Goal: Task Accomplishment & Management: Manage account settings

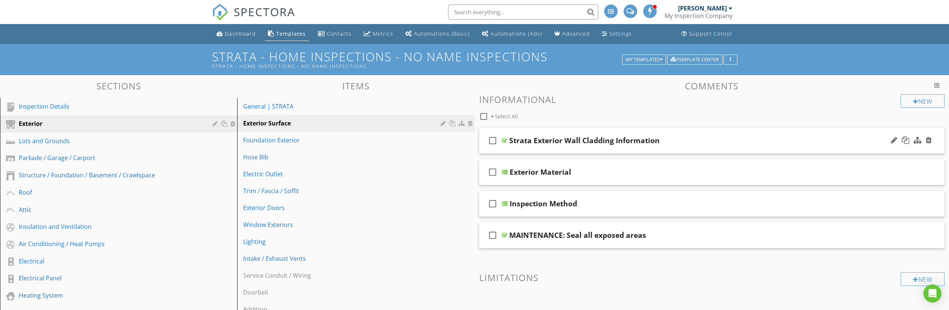
click at [506, 140] on div at bounding box center [505, 140] width 6 height 6
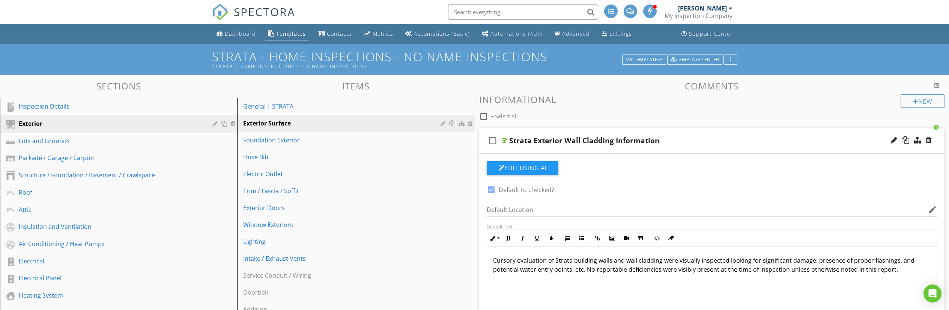
click at [506, 140] on div at bounding box center [505, 140] width 6 height 6
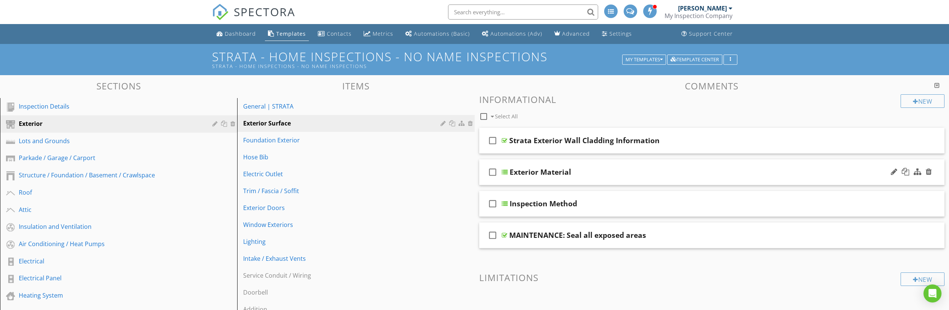
click at [504, 171] on div at bounding box center [505, 172] width 6 height 6
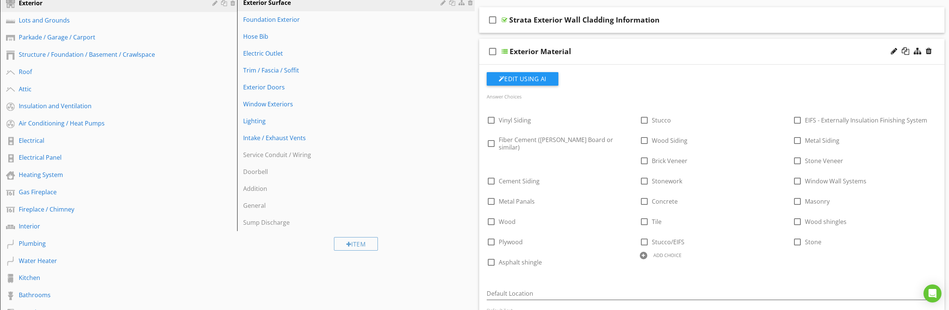
scroll to position [88, 0]
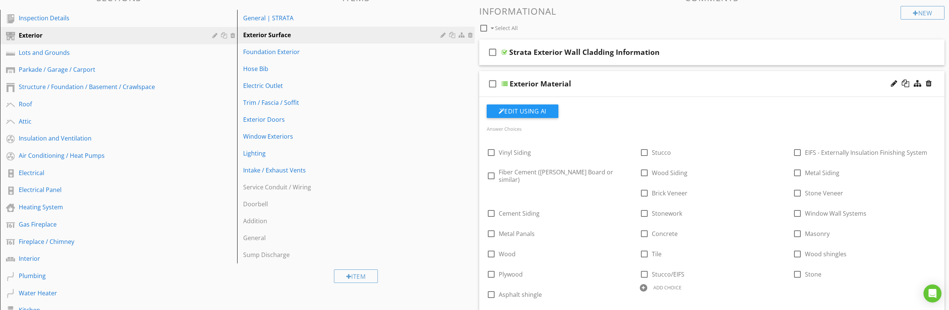
click at [504, 83] on div at bounding box center [505, 84] width 6 height 6
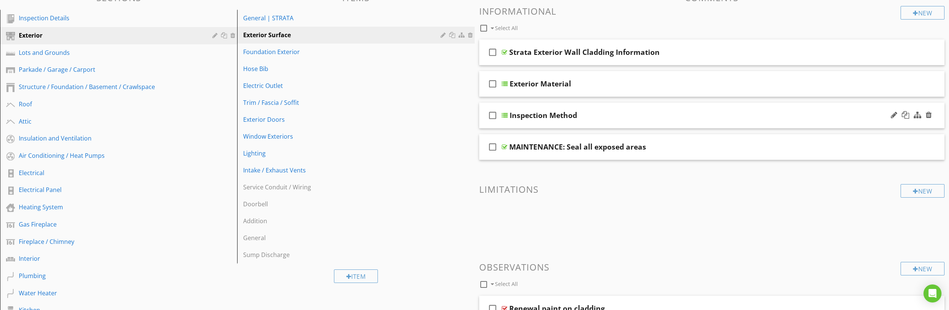
click at [506, 114] on div at bounding box center [505, 115] width 6 height 6
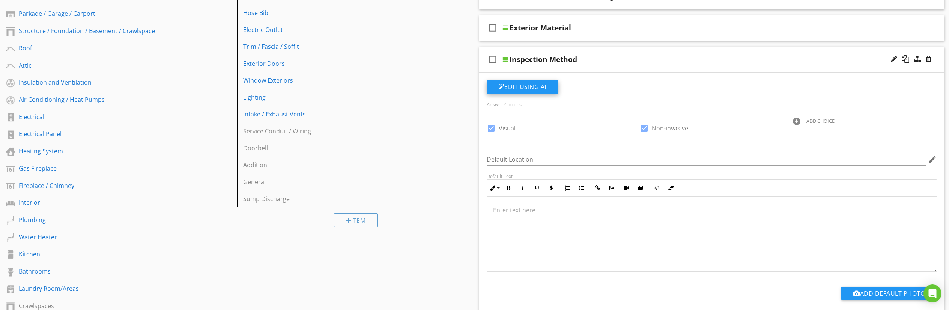
scroll to position [143, 0]
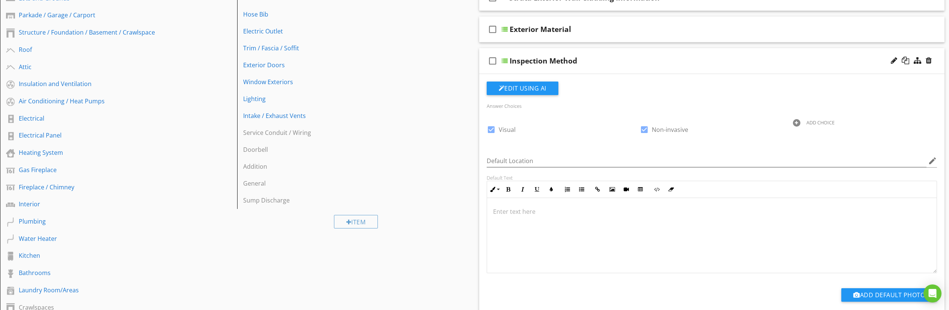
click at [506, 60] on div at bounding box center [505, 61] width 6 height 6
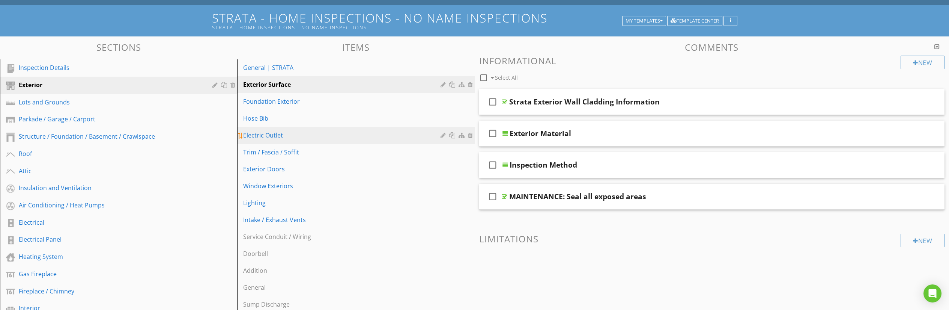
scroll to position [37, 0]
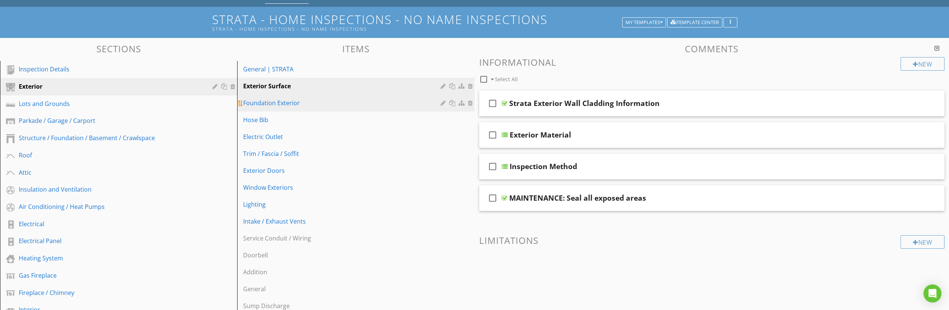
click at [315, 102] on div "Foundation Exterior" at bounding box center [342, 102] width 199 height 9
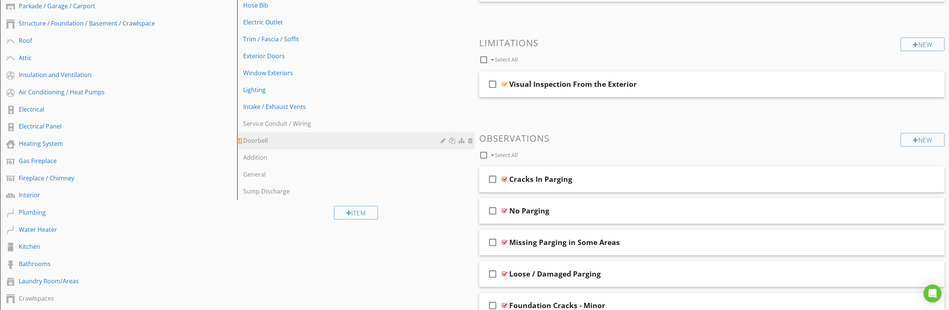
scroll to position [153, 0]
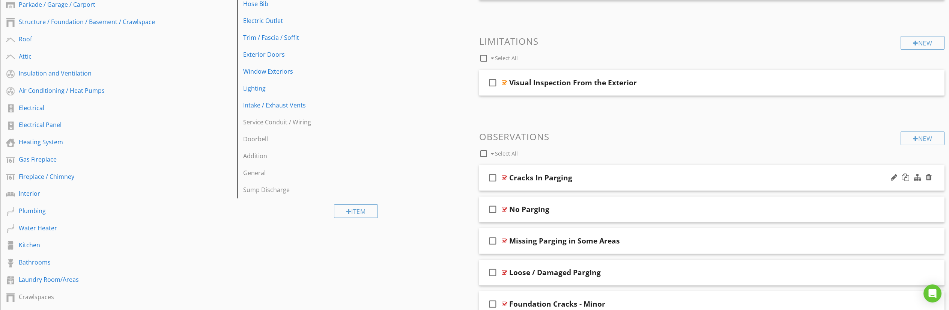
click at [505, 176] on div at bounding box center [505, 178] width 6 height 6
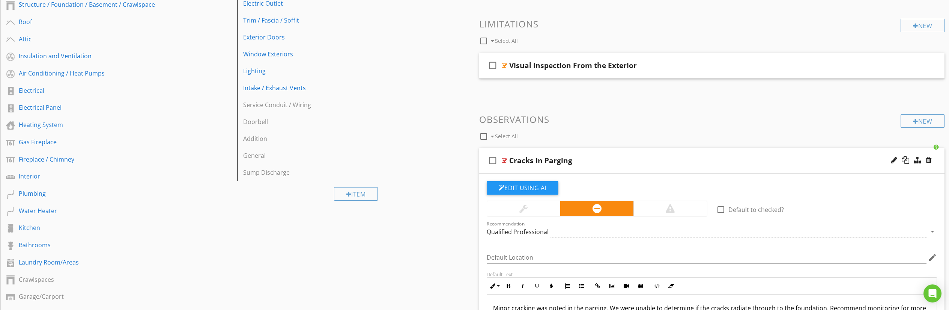
scroll to position [213, 0]
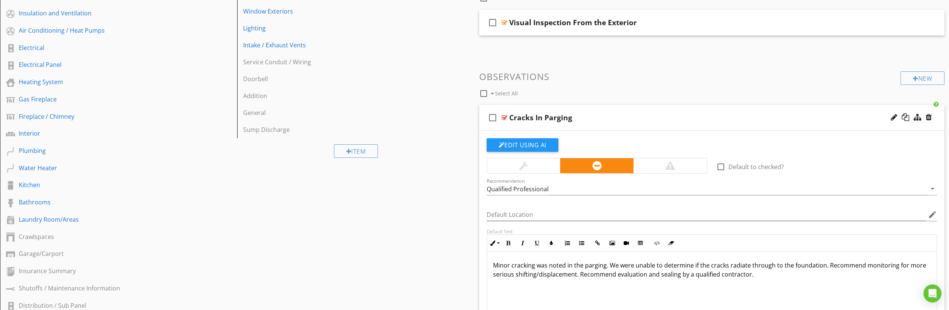
click at [505, 116] on div at bounding box center [505, 117] width 6 height 6
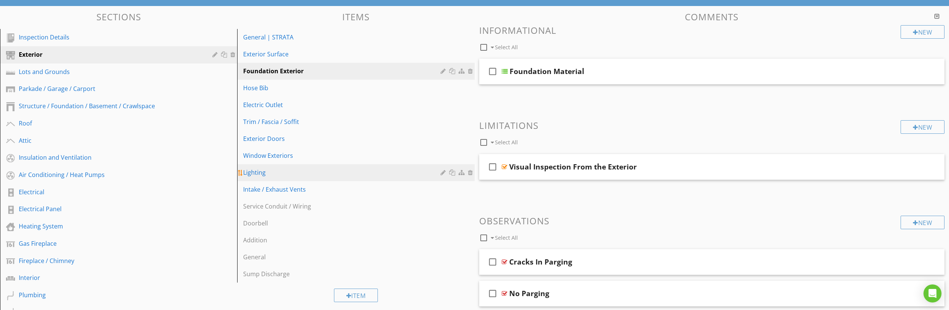
scroll to position [0, 0]
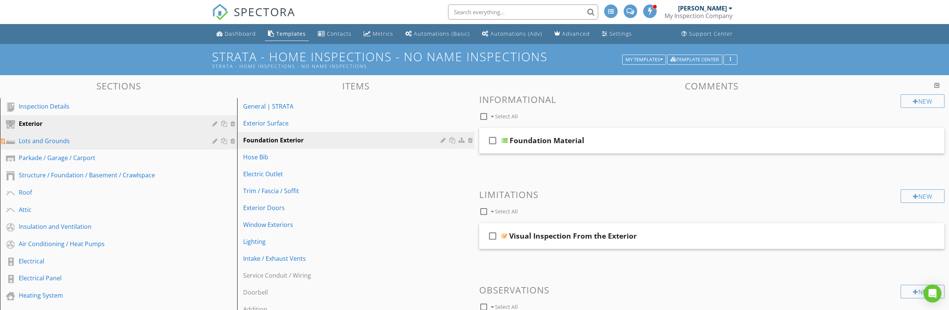
click at [65, 143] on div "Lots and Grounds" at bounding box center [110, 140] width 183 height 9
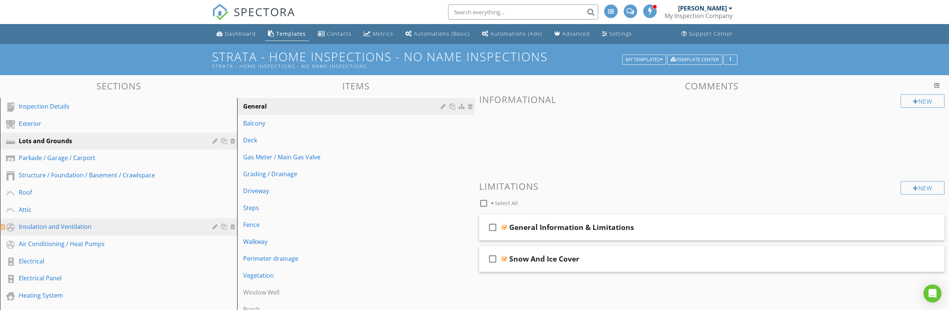
click at [107, 222] on div "Insulation and Ventilation" at bounding box center [110, 226] width 183 height 9
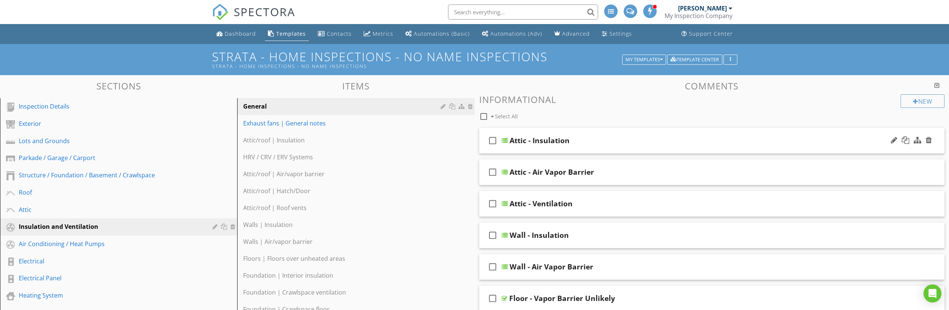
click at [506, 139] on div at bounding box center [505, 140] width 6 height 6
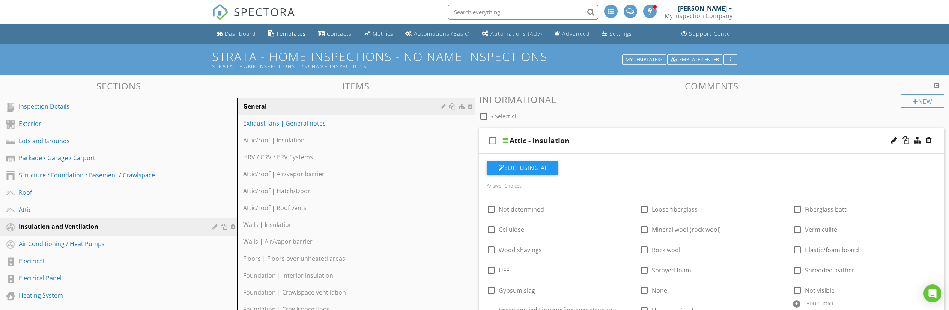
click at [506, 139] on div at bounding box center [505, 140] width 6 height 6
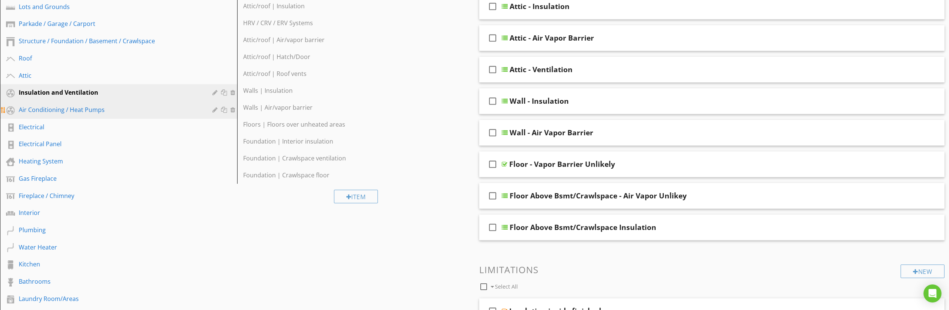
scroll to position [137, 0]
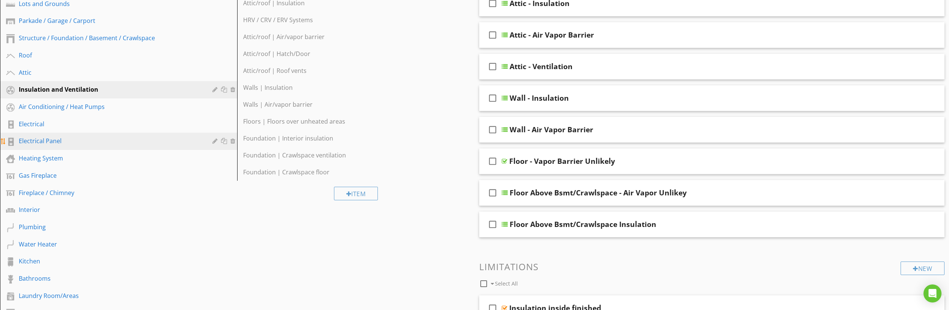
click at [62, 145] on div "Electrical Panel" at bounding box center [110, 140] width 183 height 9
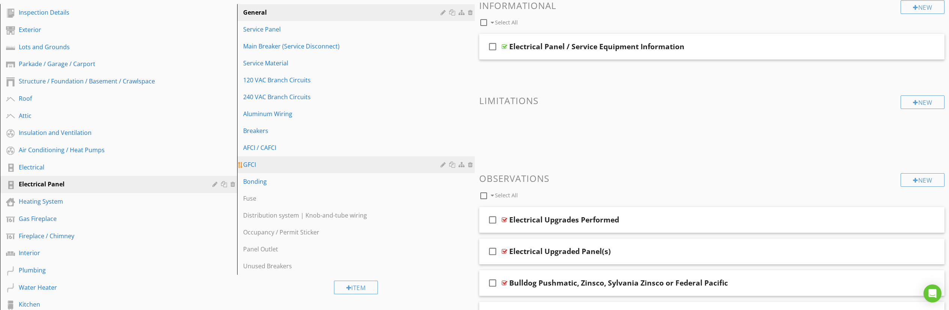
scroll to position [93, 0]
click at [505, 47] on div at bounding box center [505, 47] width 6 height 6
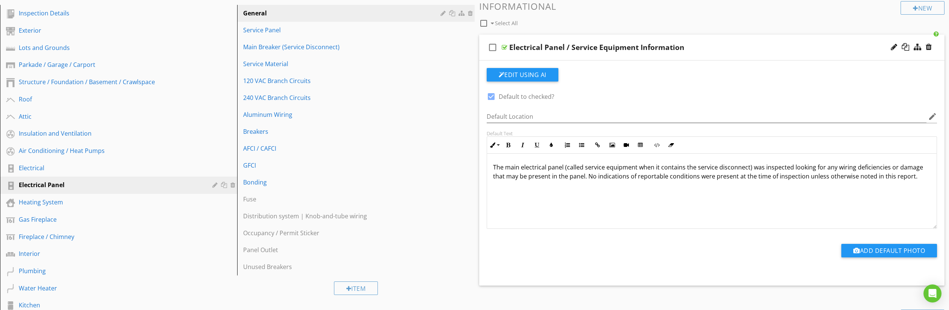
click at [505, 47] on div at bounding box center [505, 47] width 6 height 6
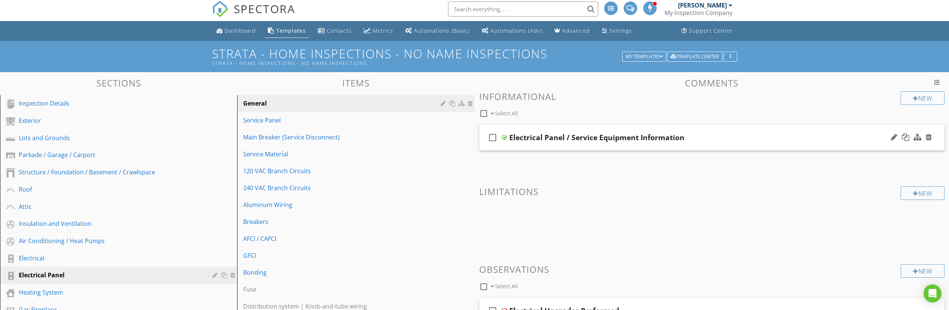
scroll to position [0, 0]
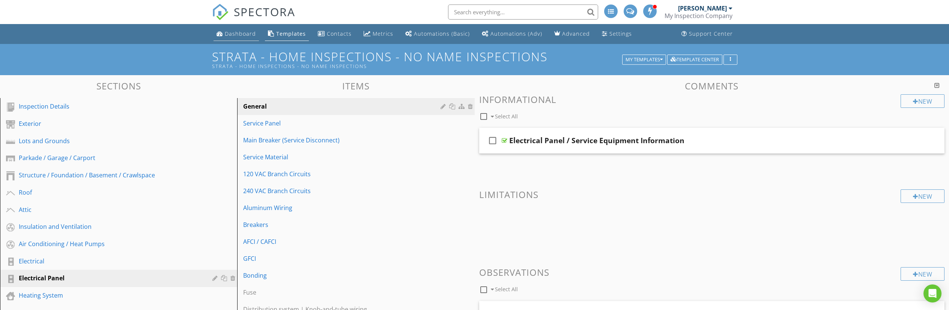
click at [245, 34] on div "Dashboard" at bounding box center [240, 33] width 31 height 7
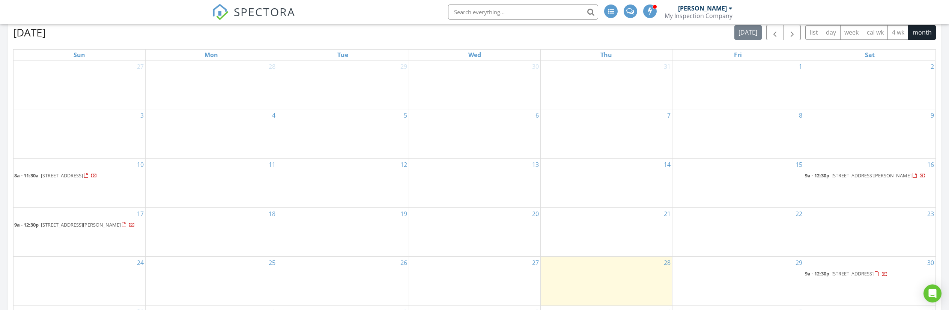
scroll to position [377, 0]
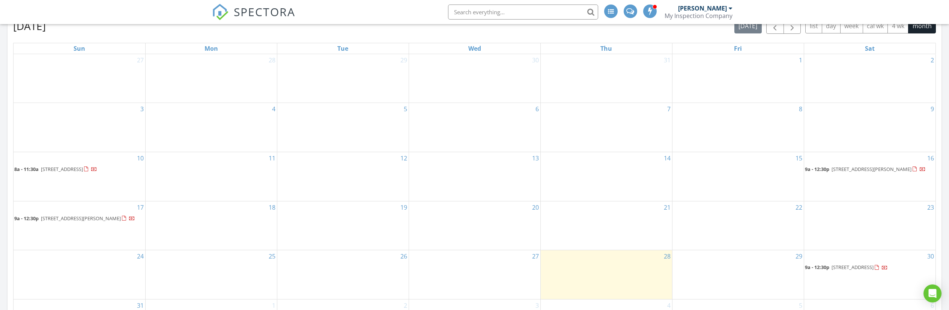
click at [129, 220] on div at bounding box center [132, 219] width 6 height 6
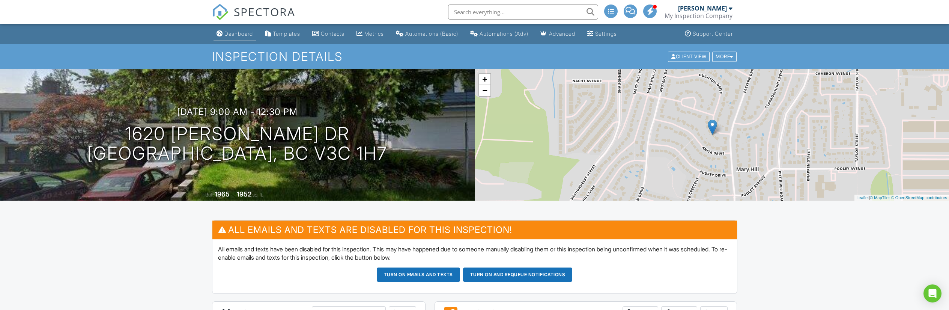
click at [229, 35] on div "Dashboard" at bounding box center [238, 33] width 29 height 6
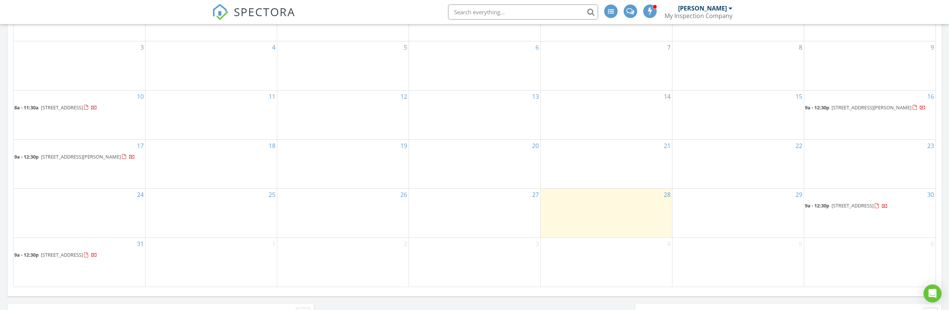
scroll to position [500, 0]
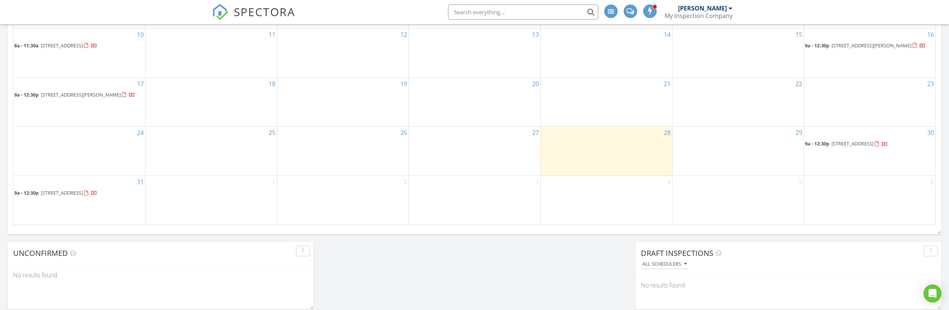
click at [83, 189] on span "[STREET_ADDRESS]" at bounding box center [62, 192] width 42 height 7
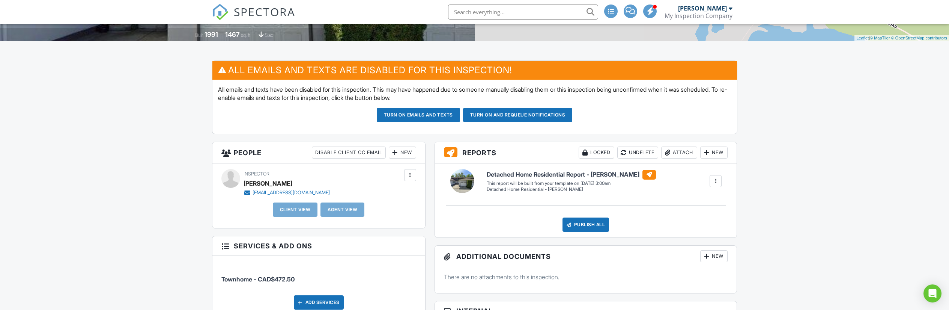
click at [714, 154] on div "New" at bounding box center [713, 152] width 27 height 12
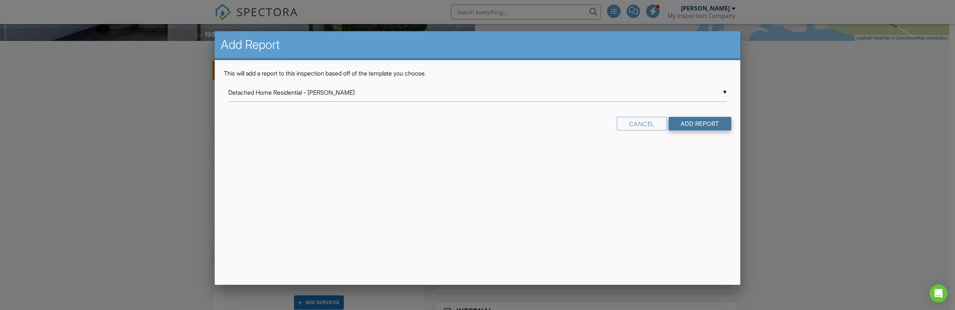
click at [685, 124] on input "Add Report" at bounding box center [699, 124] width 63 height 14
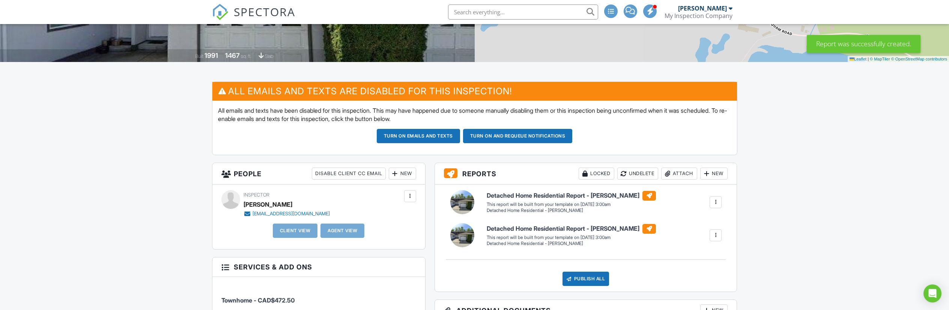
click at [716, 233] on div at bounding box center [716, 235] width 8 height 8
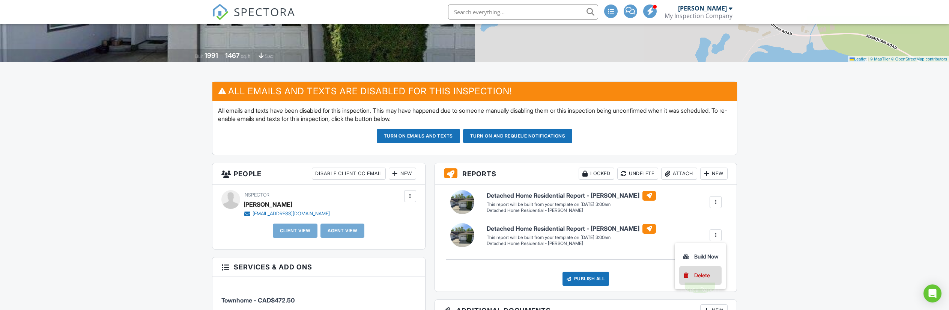
click at [705, 274] on div "Delete" at bounding box center [702, 275] width 16 height 8
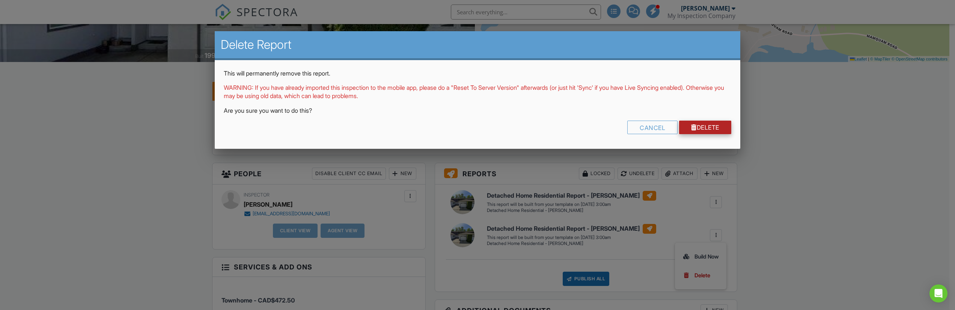
click at [706, 132] on link "Delete" at bounding box center [705, 127] width 52 height 14
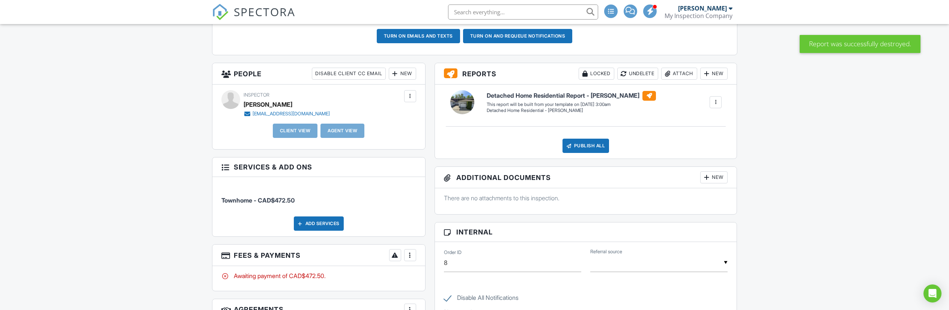
click at [707, 73] on div at bounding box center [707, 74] width 8 height 8
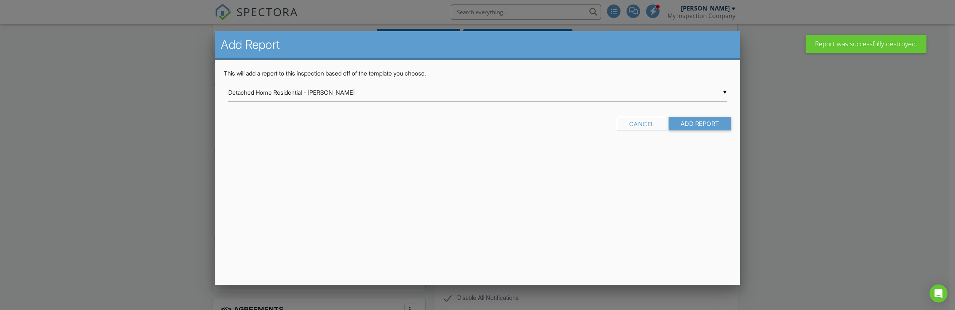
click at [723, 90] on div "▼ Detached Home Residential - [PERSON_NAME] Detached Home Residential - [PERSON…" at bounding box center [477, 92] width 498 height 18
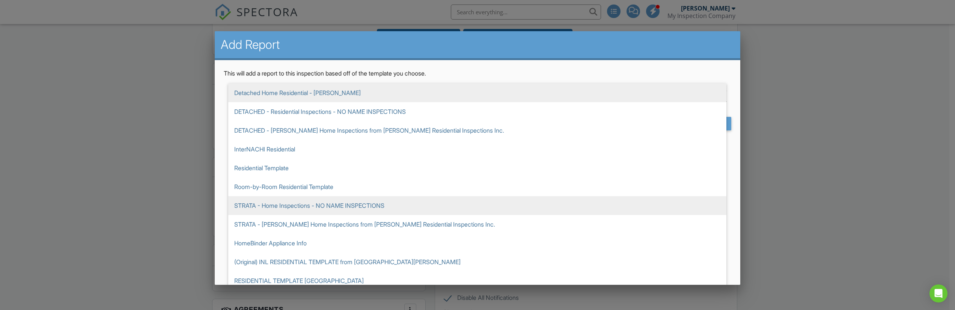
click at [423, 205] on span "STRATA - Home Inspections - NO NAME INSPECTIONS" at bounding box center [477, 205] width 498 height 19
type input "STRATA - Home Inspections - NO NAME INSPECTIONS"
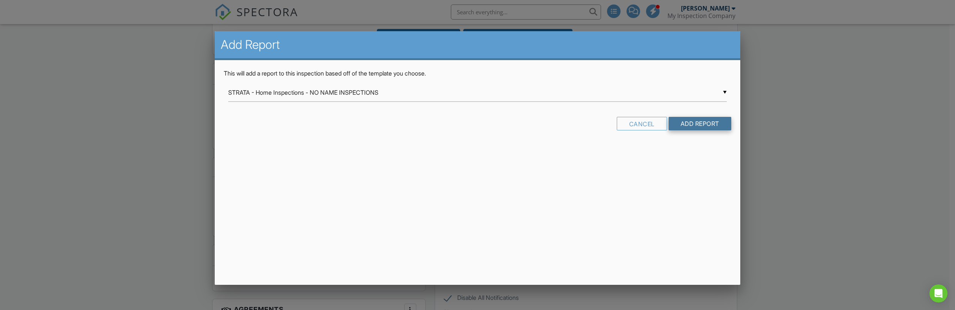
click at [698, 125] on input "Add Report" at bounding box center [699, 124] width 63 height 14
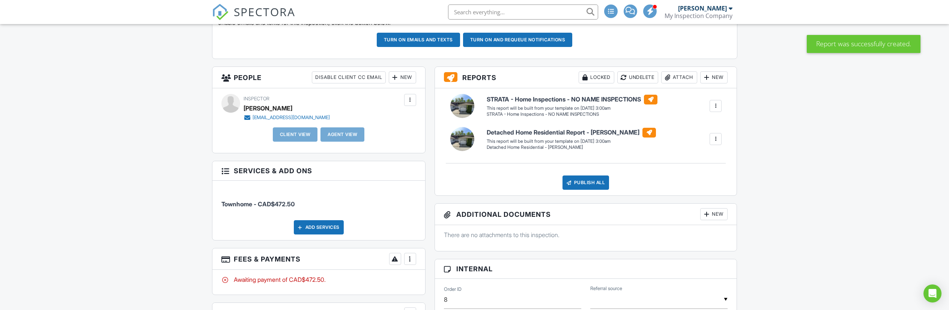
click at [716, 139] on div at bounding box center [716, 139] width 8 height 8
click at [699, 178] on div "Delete" at bounding box center [702, 179] width 16 height 8
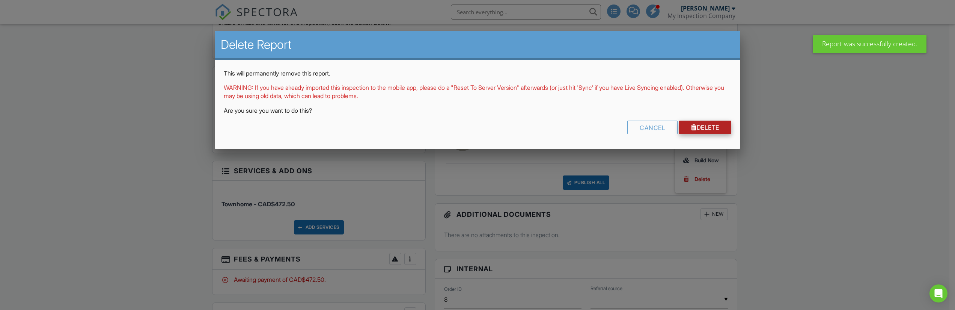
click at [711, 129] on link "Delete" at bounding box center [705, 127] width 52 height 14
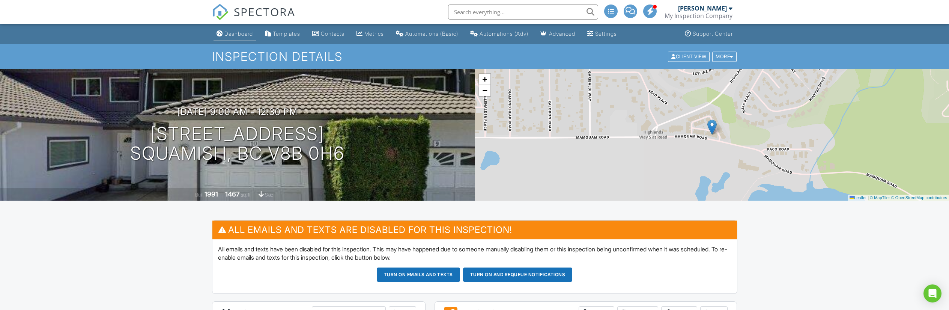
click at [235, 34] on div "Dashboard" at bounding box center [238, 33] width 29 height 6
